Goal: Task Accomplishment & Management: Use online tool/utility

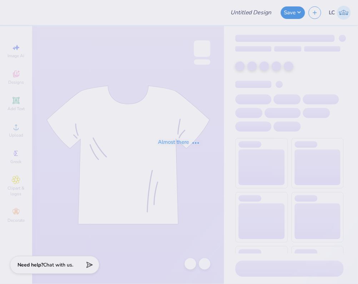
type input "Lambda Fall Hats"
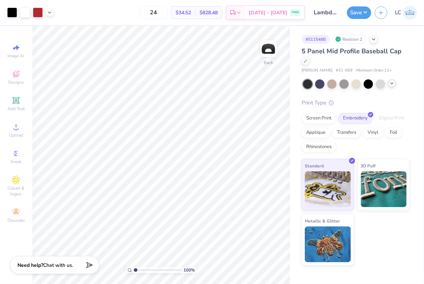
click at [358, 84] on icon at bounding box center [392, 83] width 6 height 6
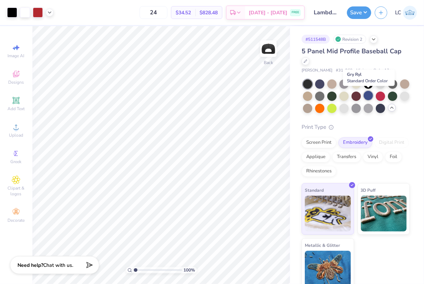
click at [358, 99] on div at bounding box center [368, 95] width 9 height 9
click at [358, 111] on div at bounding box center [368, 107] width 9 height 9
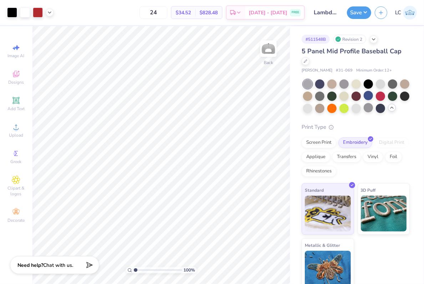
click at [350, 108] on div at bounding box center [356, 96] width 107 height 34
click at [353, 108] on div at bounding box center [356, 107] width 9 height 9
click at [307, 102] on div at bounding box center [356, 96] width 107 height 34
click at [307, 105] on div at bounding box center [307, 107] width 9 height 9
click at [311, 79] on div at bounding box center [307, 83] width 9 height 9
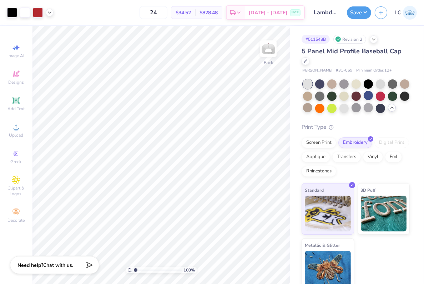
click at [309, 83] on div at bounding box center [307, 83] width 9 height 9
click at [319, 83] on div at bounding box center [319, 83] width 9 height 9
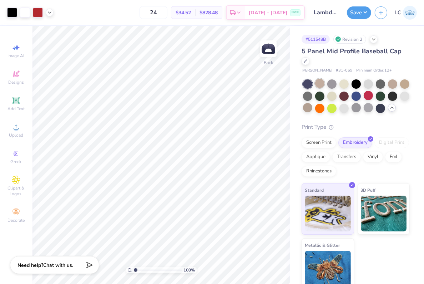
click at [320, 85] on div at bounding box center [319, 83] width 9 height 9
click at [331, 87] on div at bounding box center [332, 83] width 9 height 9
click at [345, 83] on div at bounding box center [344, 83] width 9 height 9
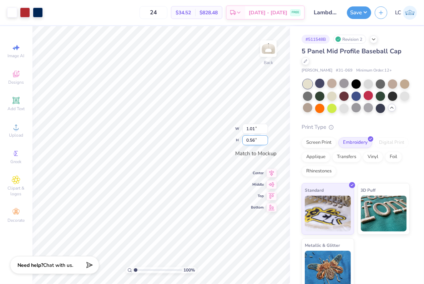
type input "1.28"
type input "0.71"
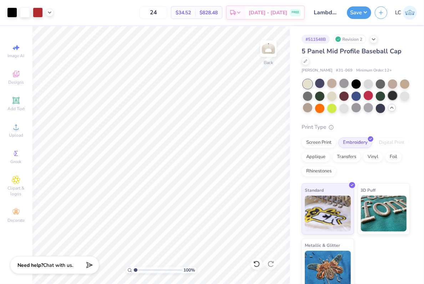
click at [358, 97] on div at bounding box center [392, 95] width 9 height 9
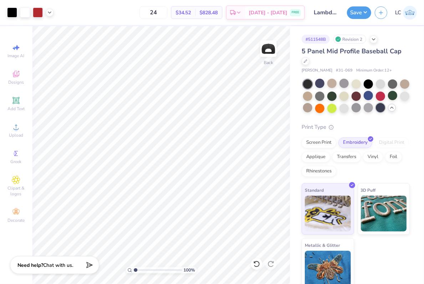
click at [358, 107] on div at bounding box center [380, 107] width 9 height 9
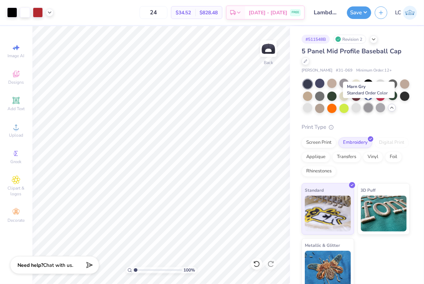
click at [358, 109] on div at bounding box center [368, 107] width 9 height 9
click at [358, 107] on div at bounding box center [356, 107] width 9 height 9
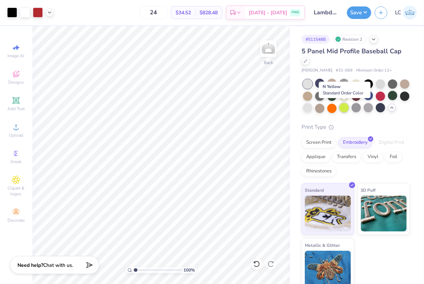
click at [344, 108] on div at bounding box center [344, 107] width 9 height 9
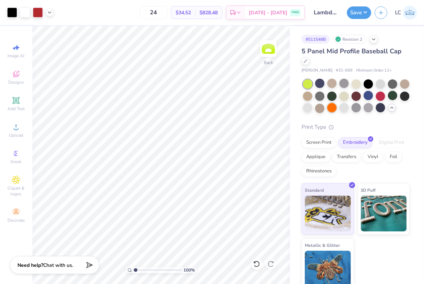
click at [332, 107] on div at bounding box center [332, 107] width 9 height 9
click at [324, 107] on div at bounding box center [319, 107] width 9 height 9
click at [304, 109] on div at bounding box center [307, 107] width 9 height 9
click at [311, 98] on div at bounding box center [307, 95] width 9 height 9
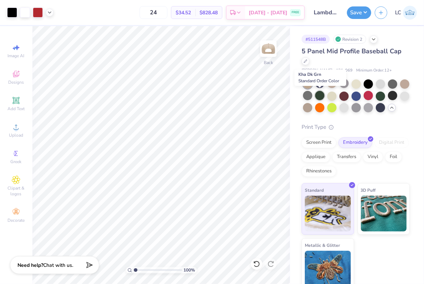
click at [321, 93] on div at bounding box center [319, 95] width 9 height 9
click at [338, 98] on div at bounding box center [356, 96] width 107 height 34
click at [331, 98] on div at bounding box center [332, 95] width 9 height 9
click at [343, 99] on div at bounding box center [344, 95] width 9 height 9
click at [331, 98] on div at bounding box center [332, 95] width 9 height 9
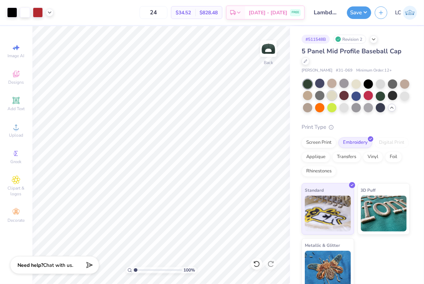
click at [331, 99] on div at bounding box center [332, 95] width 9 height 9
click at [358, 14] on button "Save" at bounding box center [359, 11] width 24 height 13
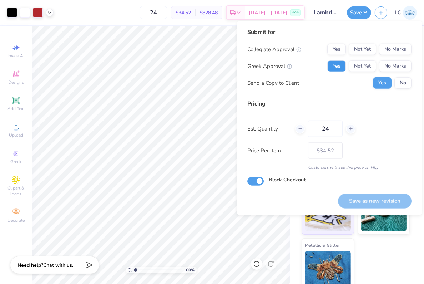
click at [340, 64] on button "Yes" at bounding box center [337, 65] width 19 height 11
click at [358, 50] on button "No Marks" at bounding box center [395, 49] width 33 height 11
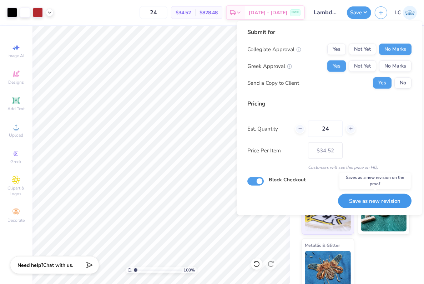
click at [357, 206] on button "Save as new revision" at bounding box center [375, 201] width 74 height 15
type input "$34.52"
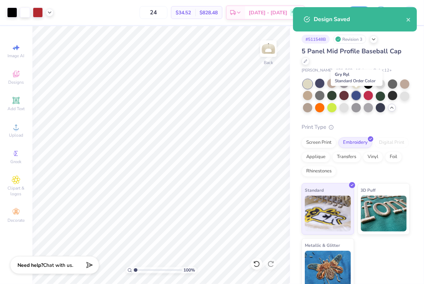
click at [355, 95] on div at bounding box center [356, 95] width 9 height 9
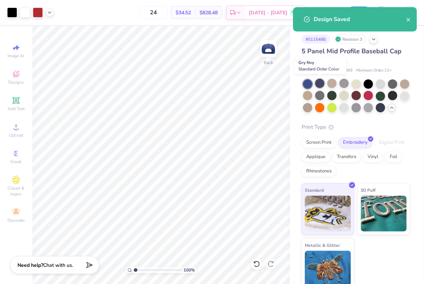
click at [319, 84] on div at bounding box center [319, 83] width 9 height 9
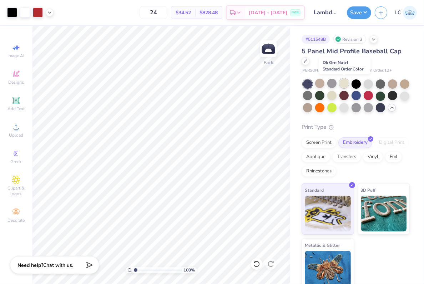
click at [342, 84] on div at bounding box center [344, 83] width 9 height 9
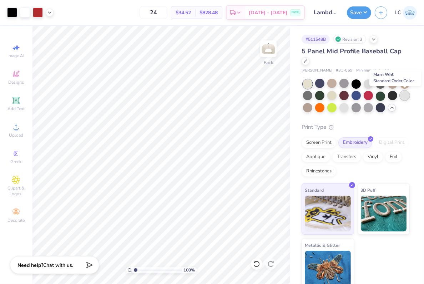
click at [358, 98] on div at bounding box center [404, 95] width 9 height 9
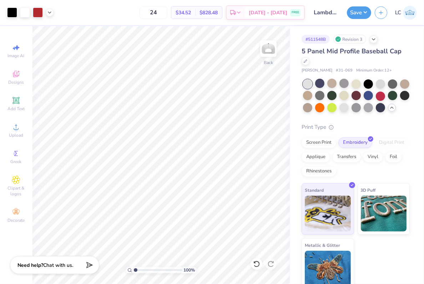
click at [311, 85] on div at bounding box center [307, 83] width 9 height 9
click at [318, 85] on div at bounding box center [319, 83] width 9 height 9
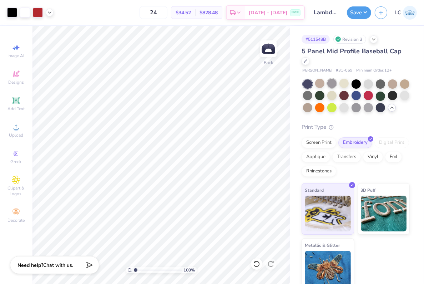
click at [329, 85] on div at bounding box center [332, 83] width 9 height 9
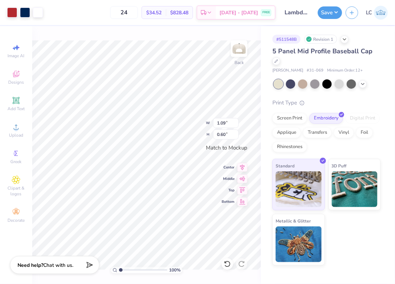
type input "1.09"
type input "0.60"
click at [290, 83] on div at bounding box center [290, 83] width 9 height 9
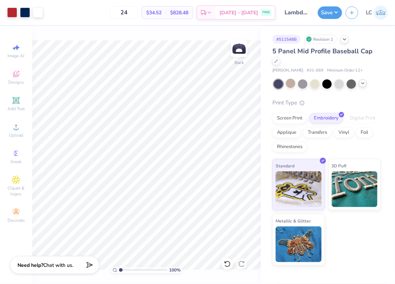
click at [361, 84] on polyline at bounding box center [362, 83] width 3 height 1
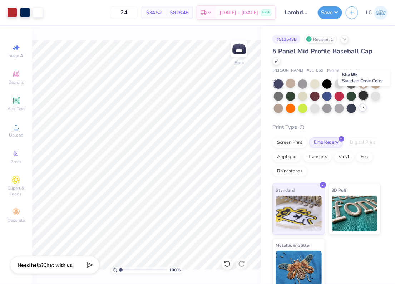
click at [361, 95] on div at bounding box center [363, 95] width 9 height 9
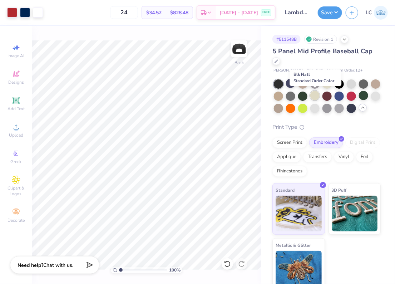
click at [312, 95] on div at bounding box center [314, 95] width 9 height 9
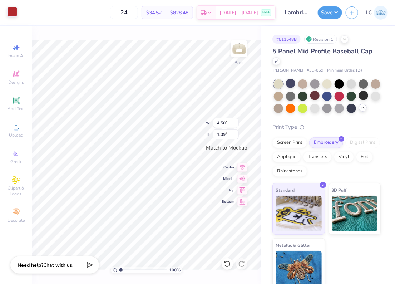
click at [14, 13] on div at bounding box center [12, 12] width 10 height 10
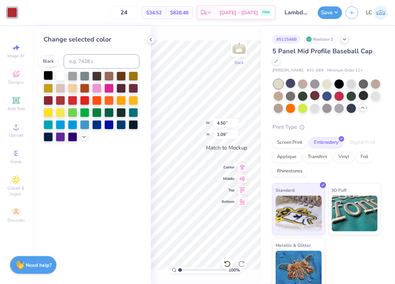
click at [45, 73] on div at bounding box center [48, 75] width 9 height 9
click at [160, 15] on span "$34.52" at bounding box center [153, 13] width 15 height 8
click at [171, 38] on div "100 % Back W 4.50 4.50 " H 1.09 1.09 " Match to Mockup Center Middle Top Bottom" at bounding box center [206, 155] width 110 height 258
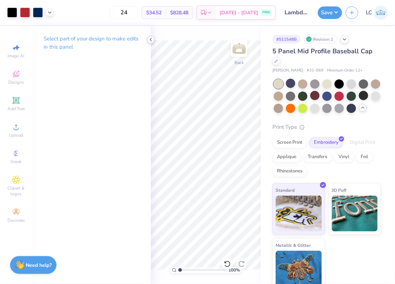
click at [150, 40] on icon at bounding box center [151, 40] width 6 height 6
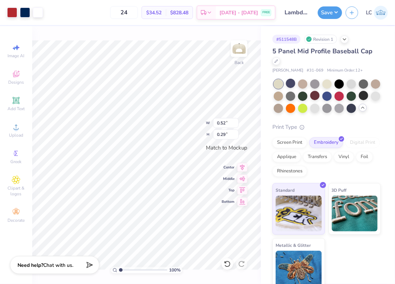
type input "1.06"
type input "0.59"
click at [14, 14] on div at bounding box center [12, 12] width 10 height 10
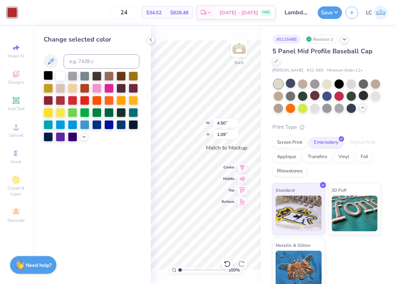
click at [49, 72] on div at bounding box center [48, 75] width 9 height 9
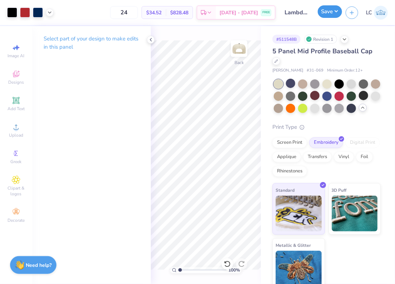
click at [336, 8] on button "Save" at bounding box center [330, 11] width 24 height 13
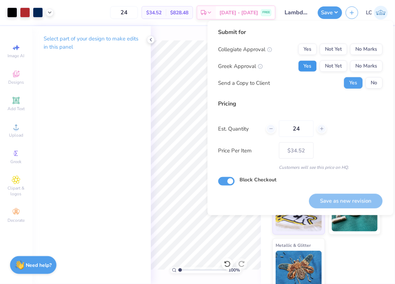
click at [309, 67] on button "Yes" at bounding box center [307, 65] width 19 height 11
click at [361, 49] on button "No Marks" at bounding box center [366, 49] width 33 height 11
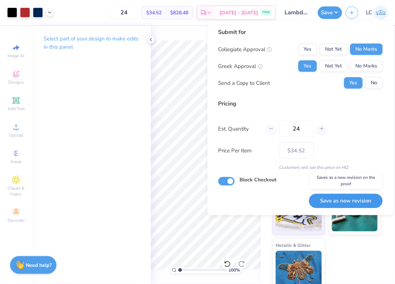
click at [345, 204] on button "Save as new revision" at bounding box center [346, 201] width 74 height 15
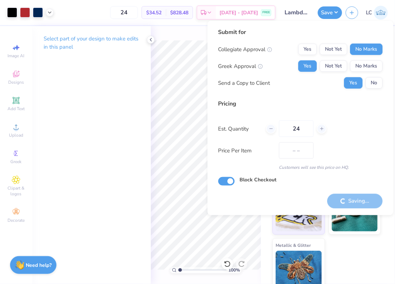
type input "$34.52"
click at [150, 41] on icon at bounding box center [151, 40] width 6 height 6
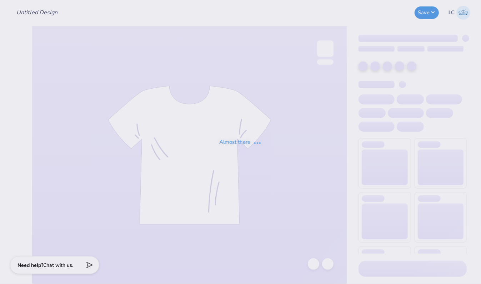
type input "Lambda Fall Hats"
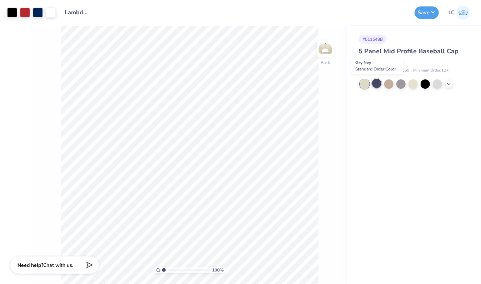
click at [377, 86] on div at bounding box center [376, 83] width 9 height 9
click at [449, 84] on polyline at bounding box center [449, 83] width 3 height 1
click at [448, 83] on polyline at bounding box center [449, 83] width 3 height 1
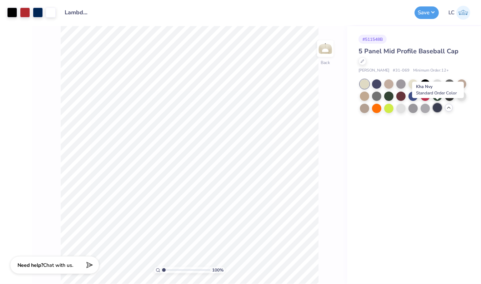
click at [435, 109] on div at bounding box center [437, 107] width 9 height 9
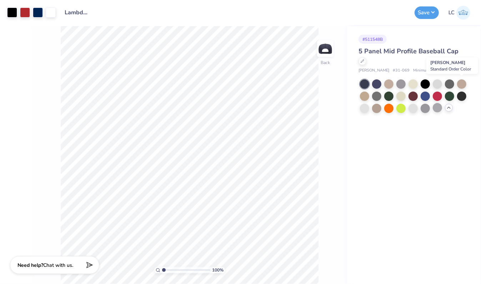
click at [464, 84] on div at bounding box center [461, 83] width 9 height 9
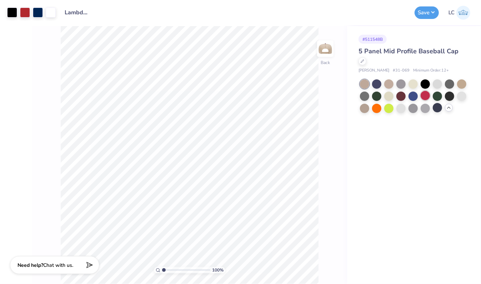
click at [423, 96] on div at bounding box center [425, 95] width 9 height 9
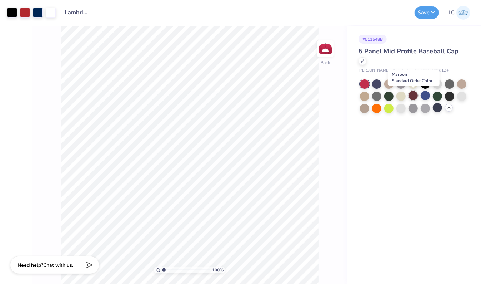
click at [418, 95] on div at bounding box center [413, 95] width 9 height 9
click at [415, 97] on div at bounding box center [413, 95] width 9 height 9
